Goal: Information Seeking & Learning: Learn about a topic

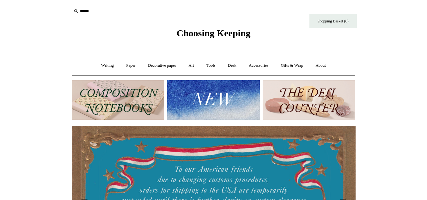
click at [293, 113] on img at bounding box center [309, 100] width 93 height 40
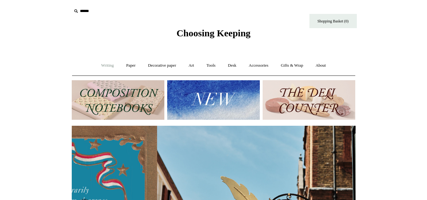
scroll to position [0, 284]
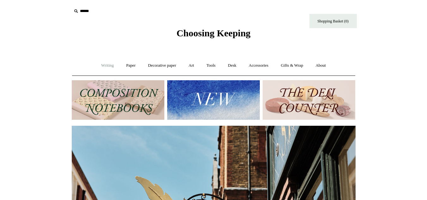
click at [103, 66] on link "Writing +" at bounding box center [108, 65] width 24 height 17
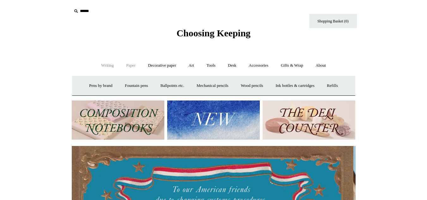
scroll to position [0, 0]
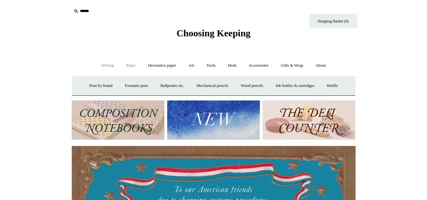
click at [136, 65] on link "Paper +" at bounding box center [131, 65] width 21 height 17
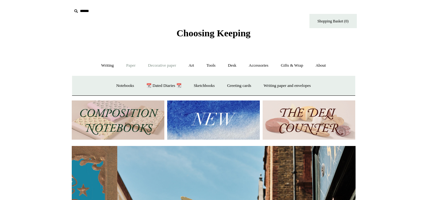
click at [162, 63] on link "Decorative paper +" at bounding box center [162, 65] width 40 height 17
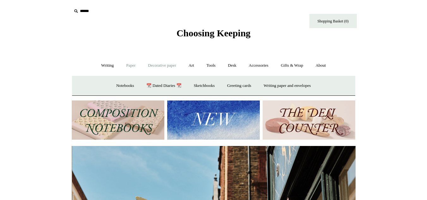
scroll to position [0, 284]
click at [191, 64] on link "Art +" at bounding box center [191, 65] width 17 height 17
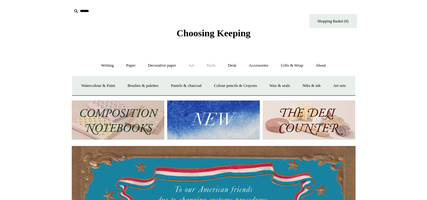
scroll to position [0, 0]
click at [273, 64] on link "Accessories +" at bounding box center [258, 65] width 31 height 17
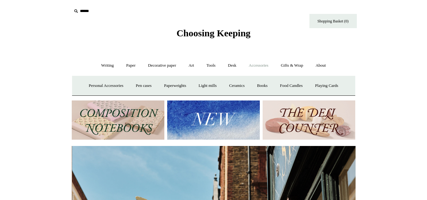
scroll to position [0, 284]
click at [228, 86] on link "Ceramics +" at bounding box center [237, 85] width 27 height 17
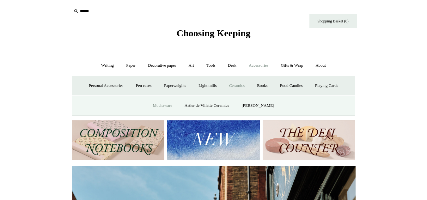
click at [161, 104] on link "Mochaware" at bounding box center [162, 105] width 31 height 17
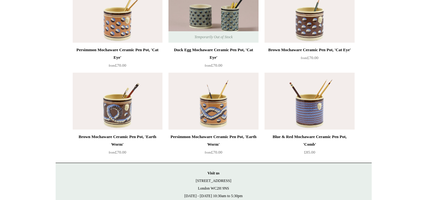
scroll to position [190, 0]
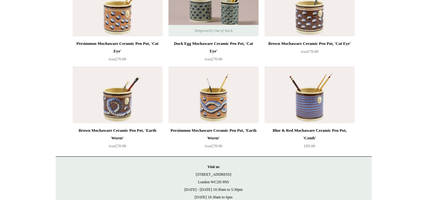
click at [229, 105] on img at bounding box center [214, 94] width 90 height 57
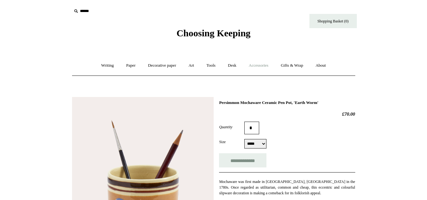
click at [260, 69] on link "Accessories +" at bounding box center [258, 65] width 31 height 17
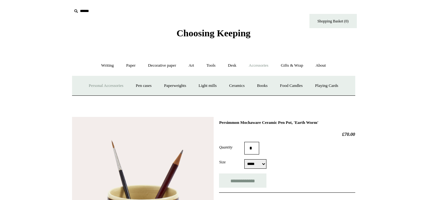
click at [92, 82] on link "Personal Accessories +" at bounding box center [106, 85] width 46 height 17
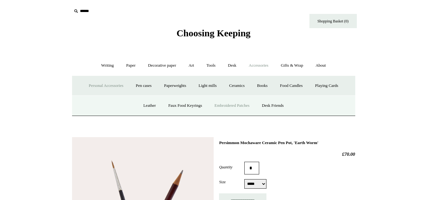
click at [246, 102] on link "Embroidered Patches" at bounding box center [232, 105] width 46 height 17
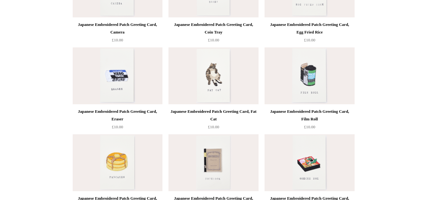
scroll to position [127, 0]
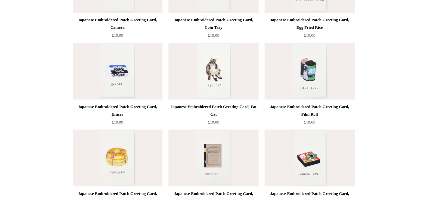
click at [211, 84] on img at bounding box center [214, 71] width 90 height 57
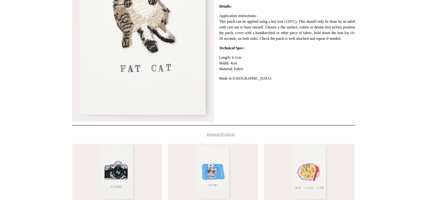
scroll to position [128, 0]
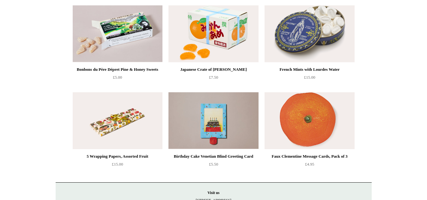
scroll to position [601, 0]
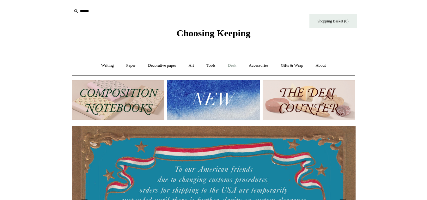
click at [232, 66] on link "Desk +" at bounding box center [232, 65] width 20 height 17
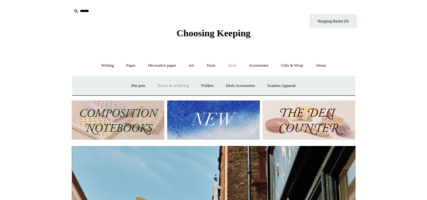
scroll to position [0, 284]
click at [270, 90] on link "Scanlon Apparati" at bounding box center [282, 85] width 40 height 17
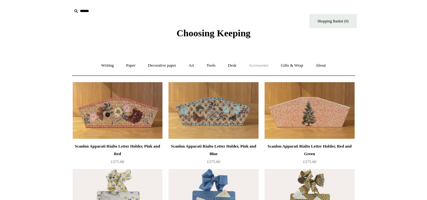
click at [257, 66] on link "Accessories +" at bounding box center [258, 65] width 31 height 17
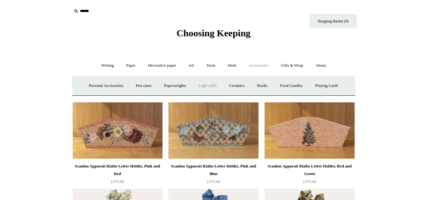
click at [214, 86] on link "Light mills" at bounding box center [207, 85] width 29 height 17
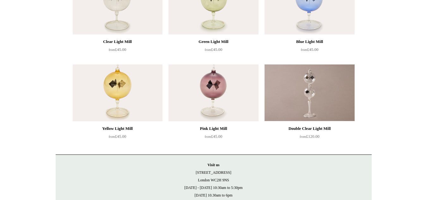
scroll to position [95, 0]
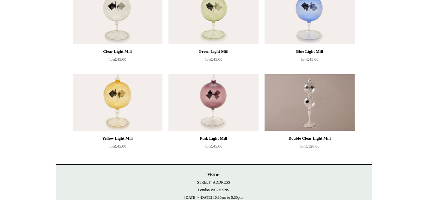
click at [114, 20] on img at bounding box center [118, 15] width 90 height 57
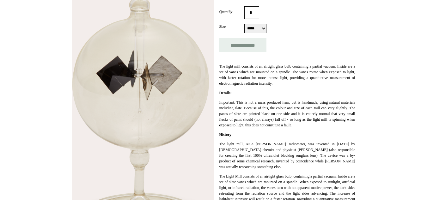
scroll to position [127, 0]
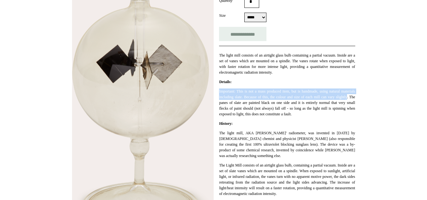
drag, startPoint x: 220, startPoint y: 91, endPoint x: 240, endPoint y: 102, distance: 23.6
click at [240, 102] on p "Important: This is not a mass produced item, but is handmade, using natural mat…" at bounding box center [287, 103] width 136 height 28
copy p "Important: This is not a mass produced item, but is handmade, using natural mat…"
